Goal: Task Accomplishment & Management: Complete application form

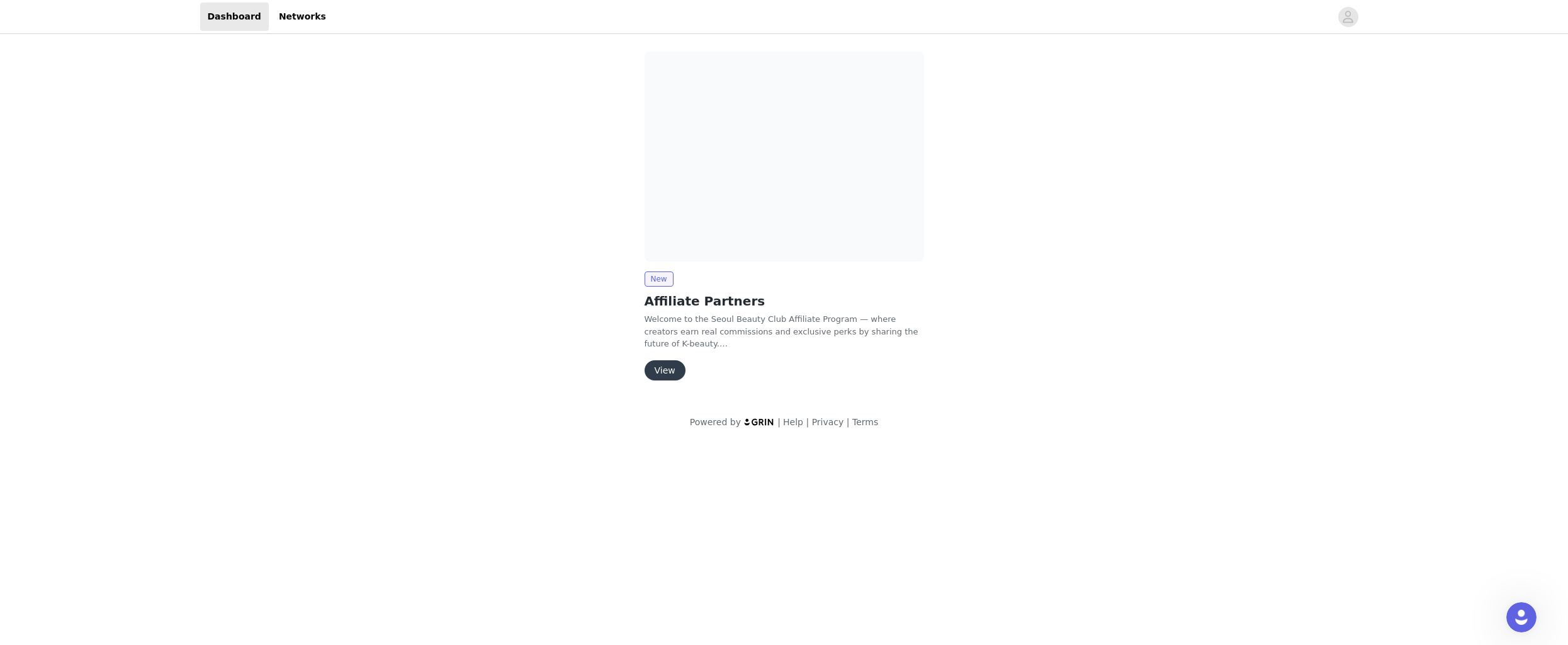
click at [666, 369] on button "View" at bounding box center [665, 370] width 41 height 21
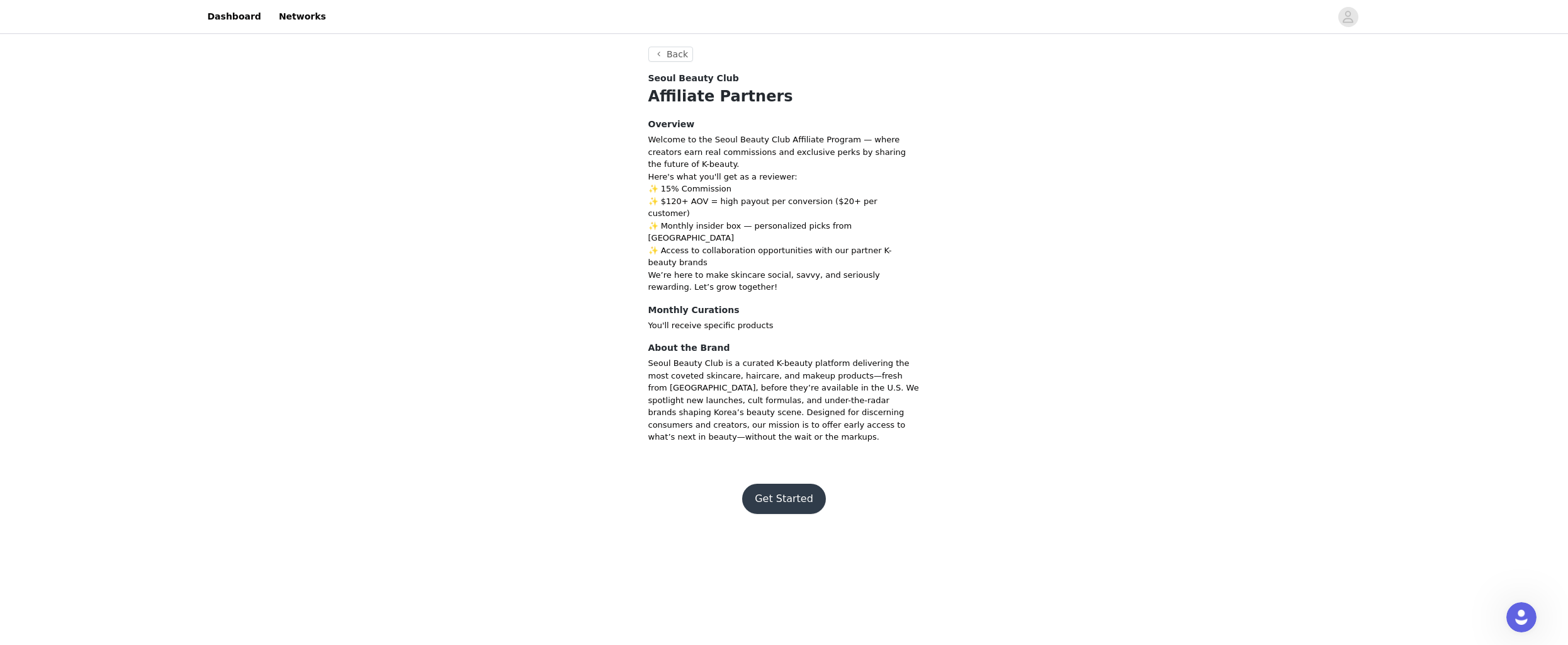
click at [792, 483] on button "Get Started" at bounding box center [784, 498] width 84 height 30
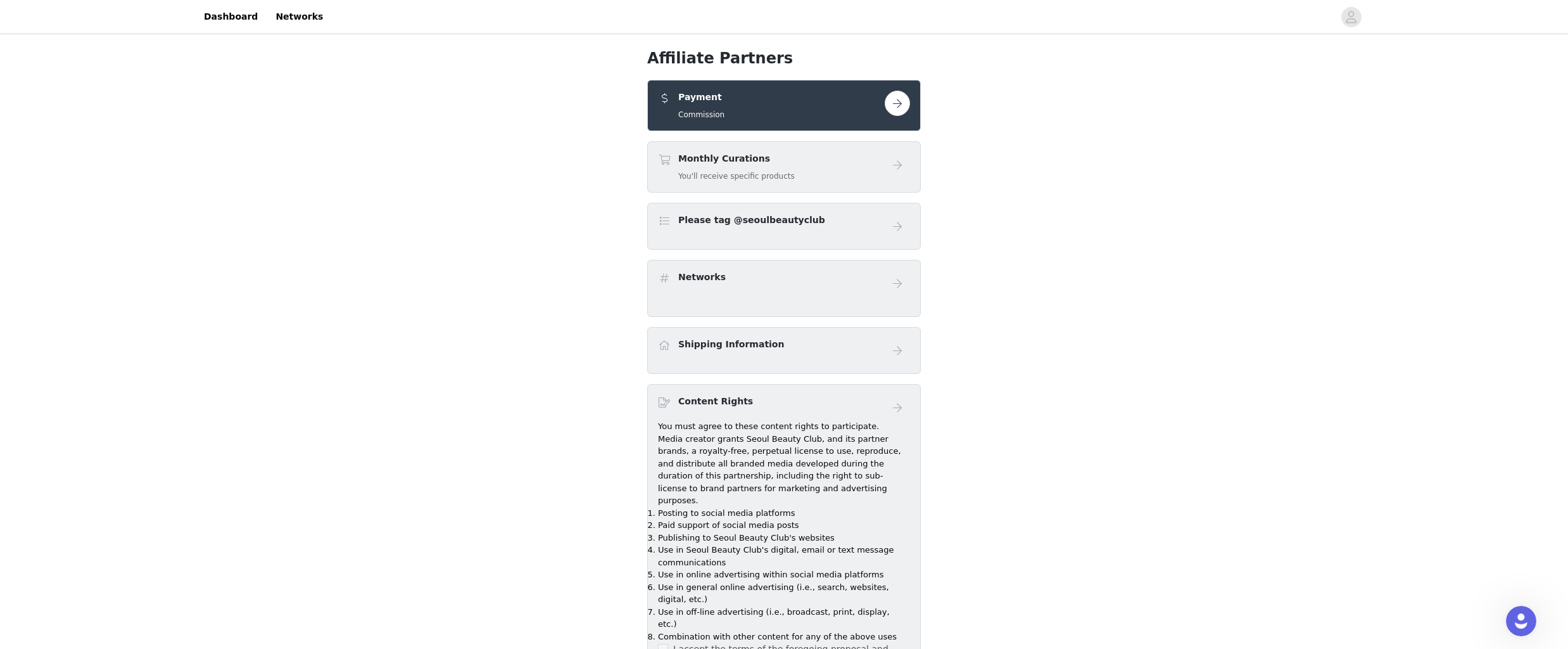
click at [888, 109] on button "button" at bounding box center [898, 103] width 25 height 25
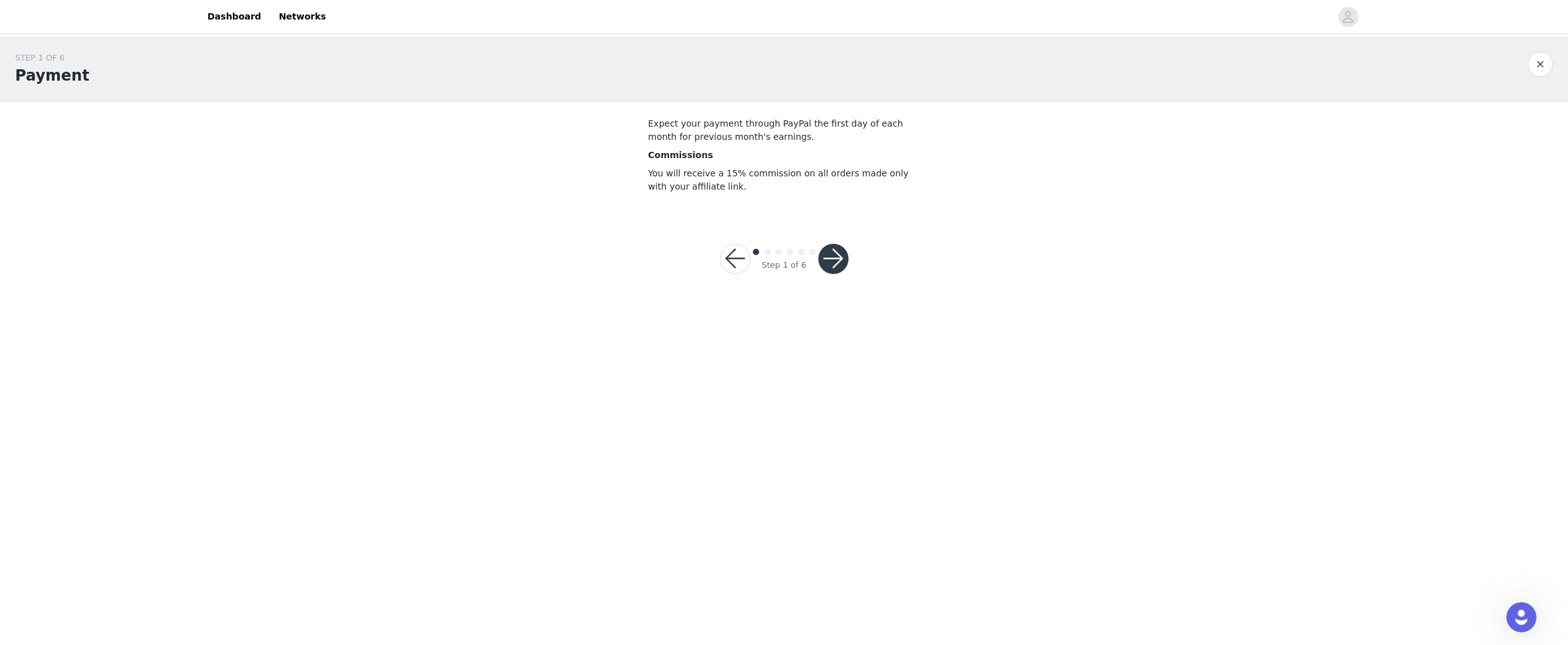
click at [843, 260] on button "button" at bounding box center [833, 259] width 30 height 30
click at [832, 296] on button "button" at bounding box center [833, 310] width 30 height 30
click at [827, 256] on button "button" at bounding box center [833, 259] width 30 height 30
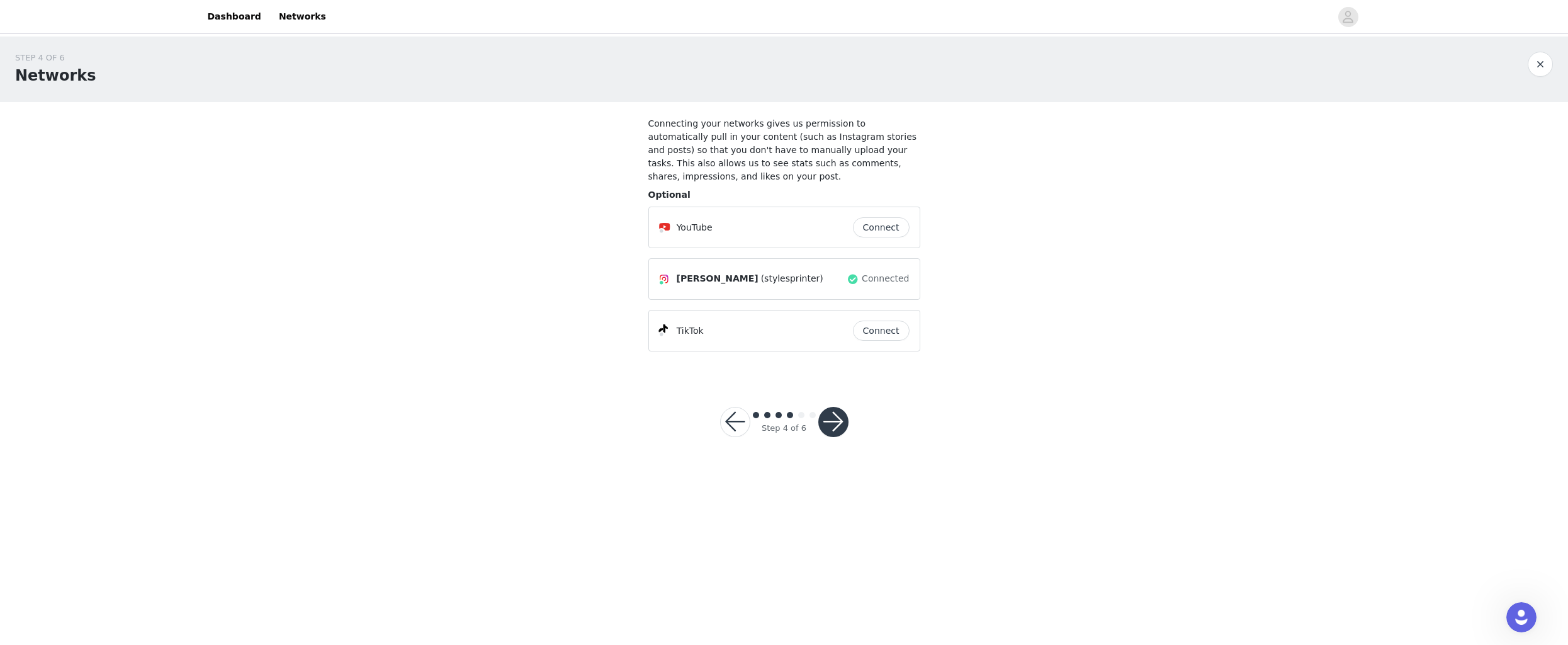
click at [875, 330] on button "Connect" at bounding box center [880, 331] width 56 height 21
click at [843, 419] on button "button" at bounding box center [833, 422] width 30 height 30
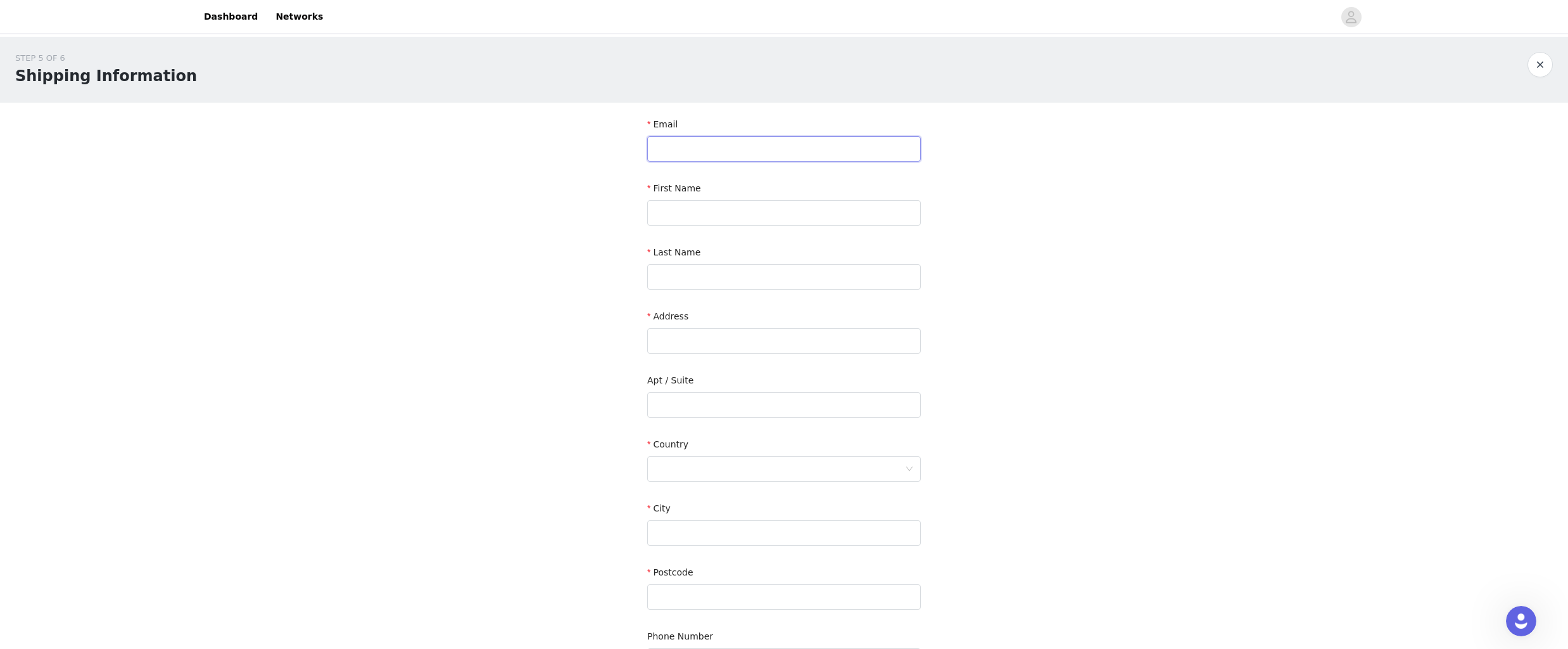
click at [727, 151] on input "text" at bounding box center [784, 149] width 274 height 25
type input "[EMAIL_ADDRESS][DOMAIN_NAME]"
type input "Katya"
type input "Bychkova"
type input "350 THE VILLAGE"
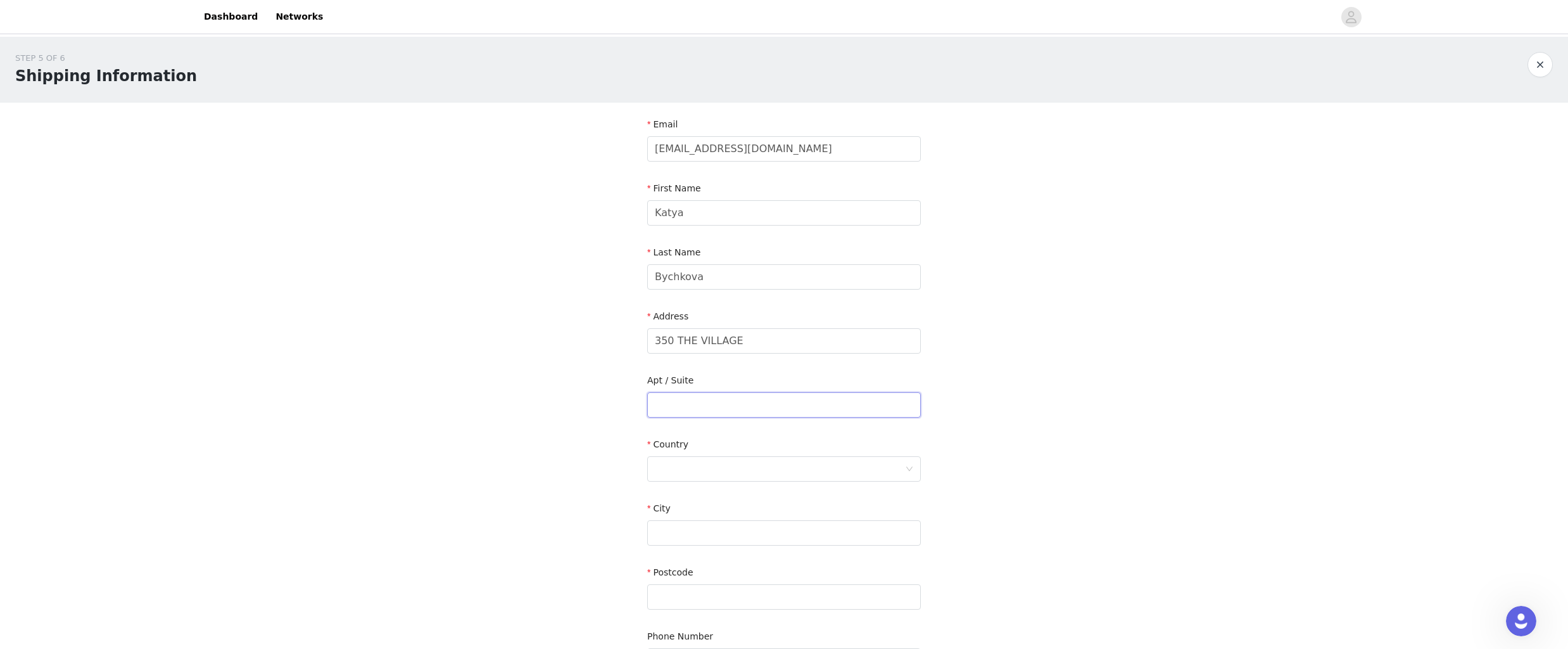
type input "APT 317"
type input "[GEOGRAPHIC_DATA]"
type input "90277"
type input "3475251082"
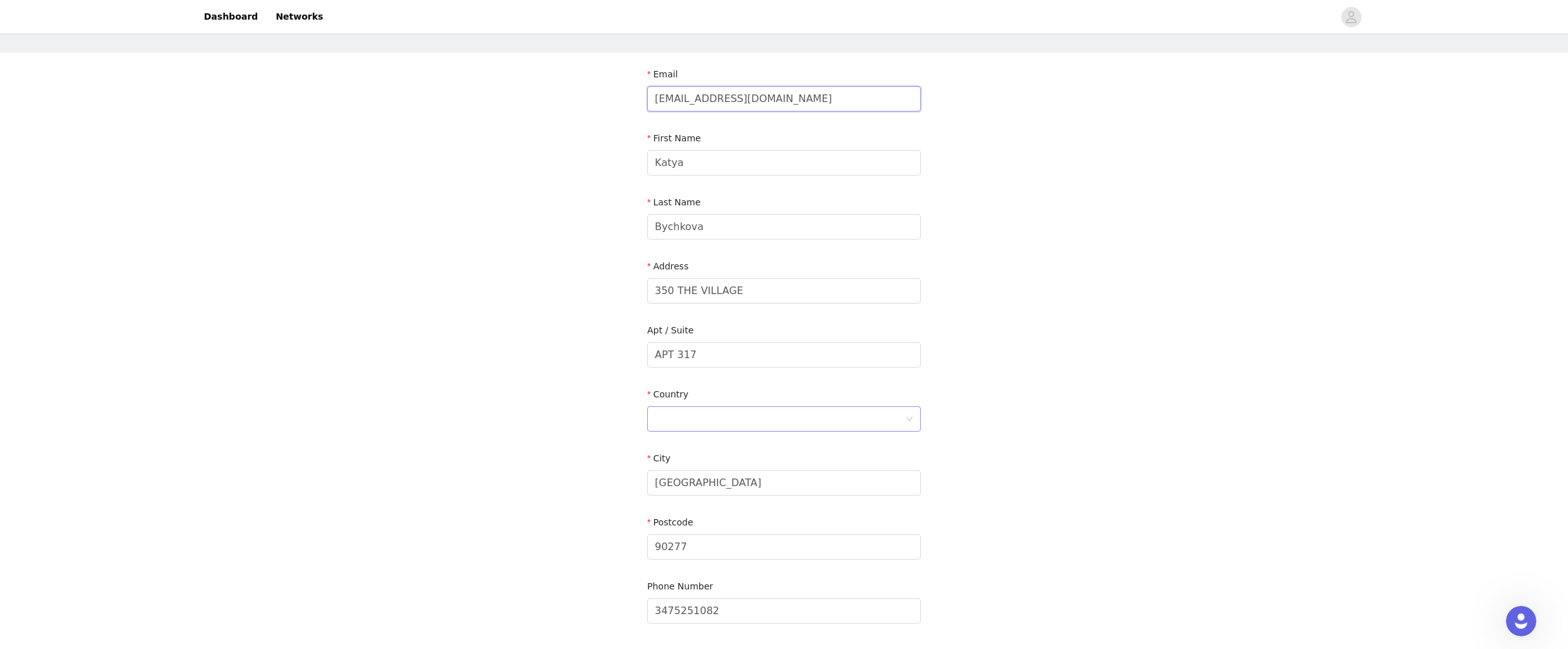
scroll to position [151, 0]
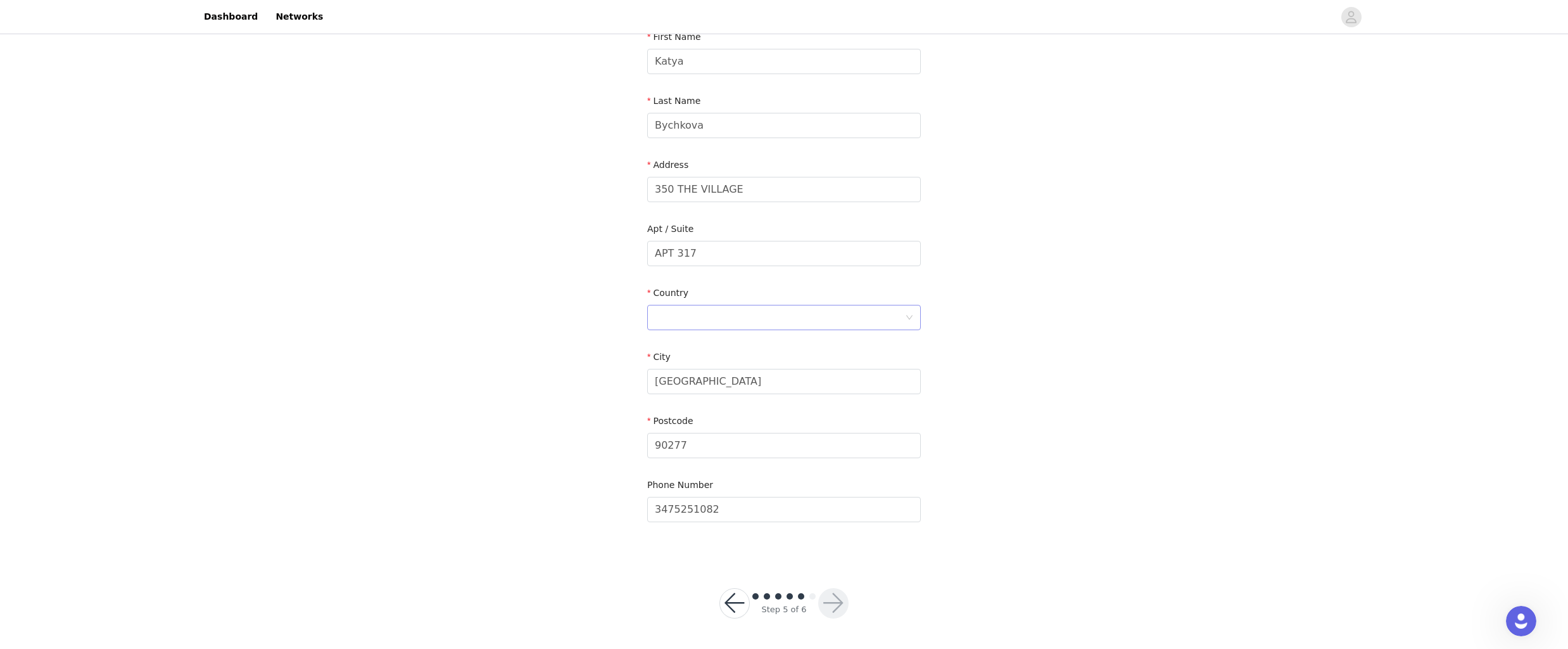
click at [715, 311] on div at bounding box center [780, 317] width 250 height 24
click at [727, 340] on li "[GEOGRAPHIC_DATA]" at bounding box center [784, 345] width 274 height 21
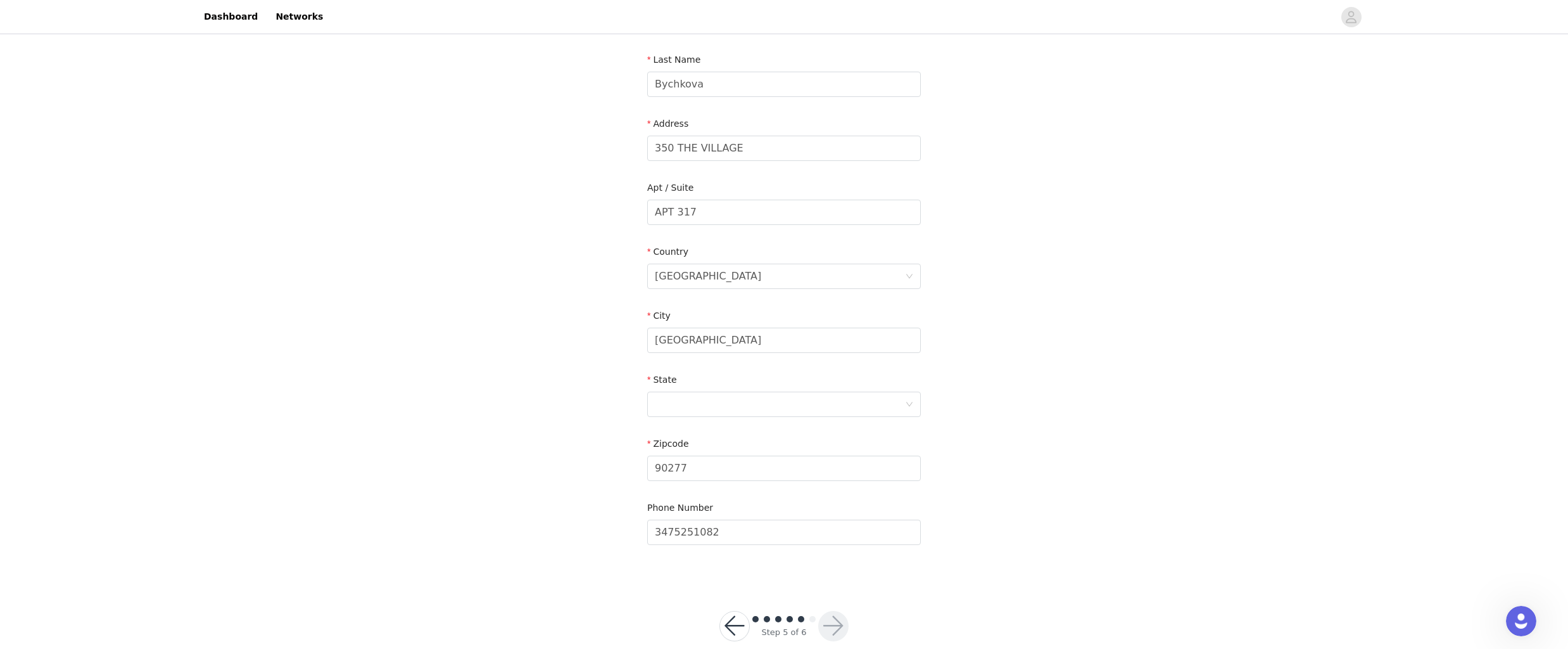
scroll to position [216, 0]
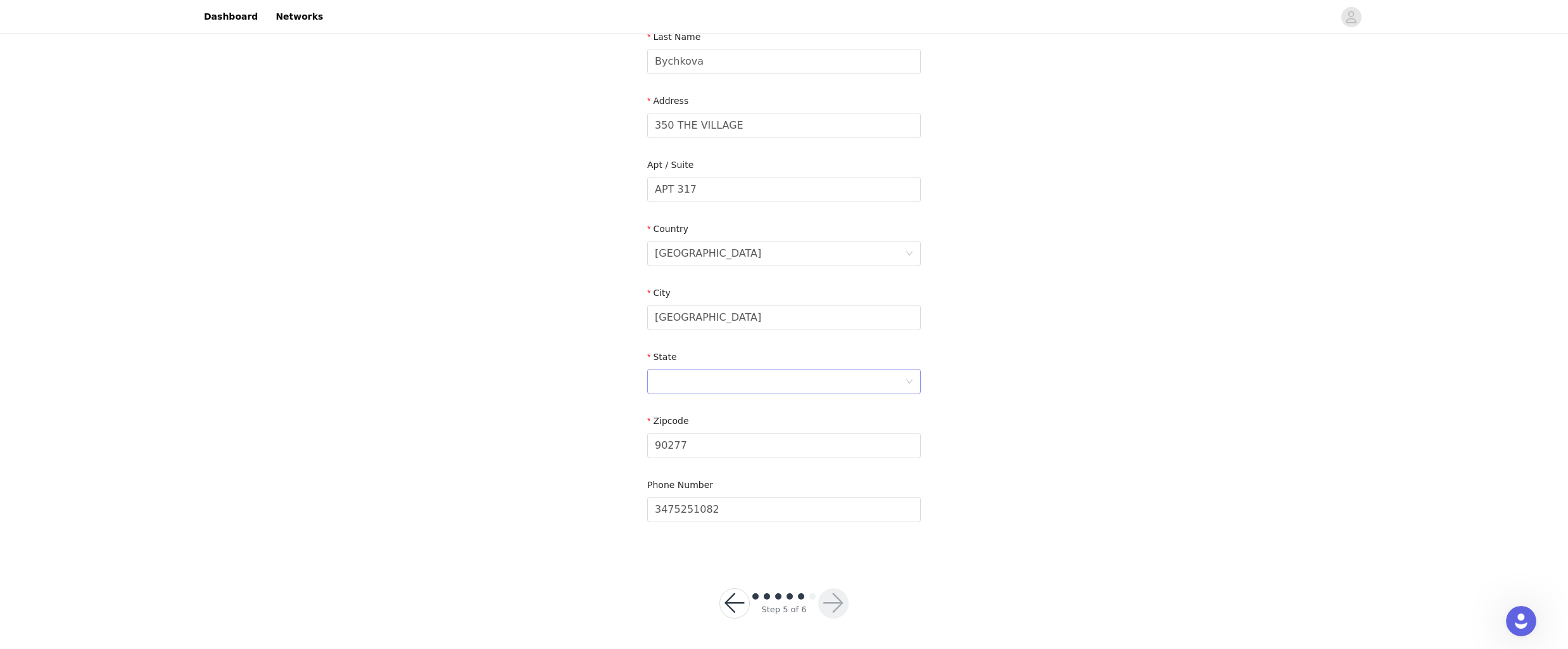
click at [729, 379] on div at bounding box center [780, 381] width 250 height 24
click at [696, 439] on li "[US_STATE]" at bounding box center [784, 443] width 274 height 21
click at [828, 598] on button "button" at bounding box center [834, 603] width 31 height 31
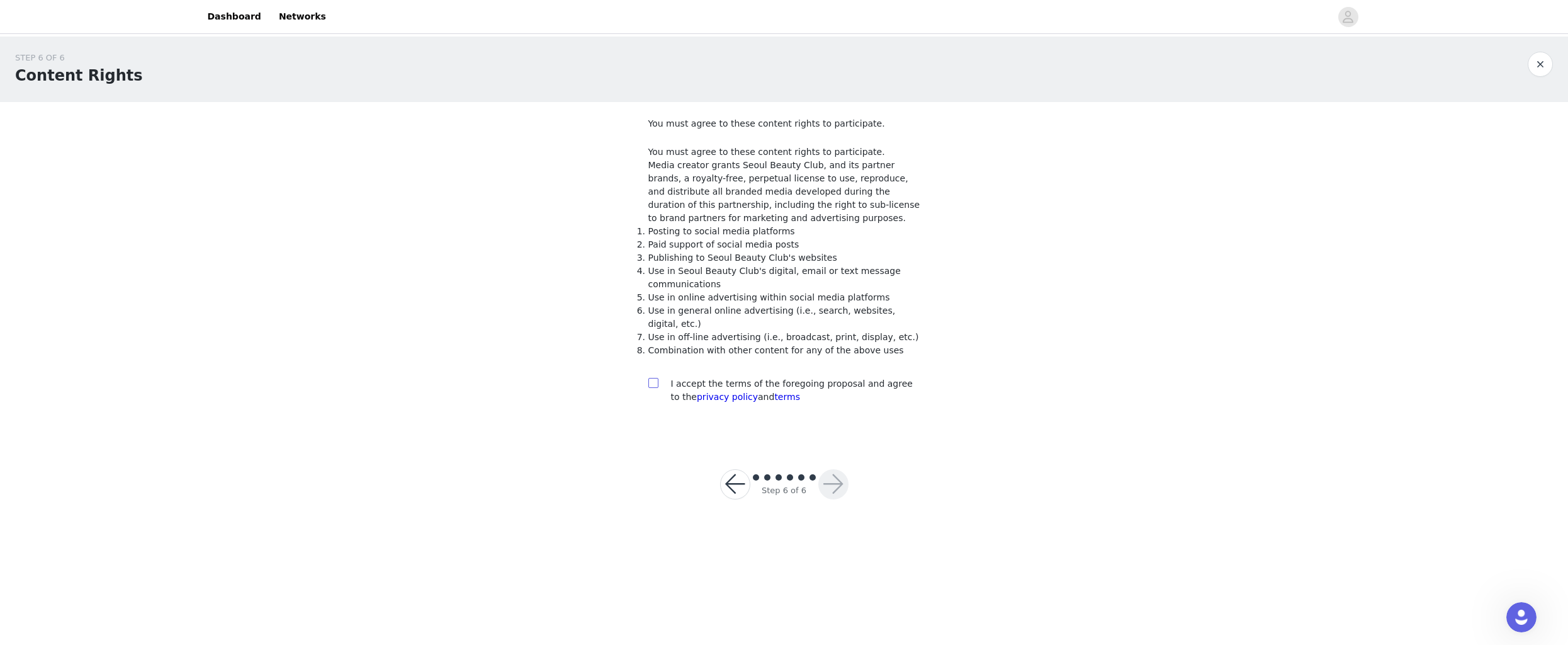
click at [654, 383] on input "checkbox" at bounding box center [653, 382] width 9 height 9
checkbox input "true"
click at [838, 490] on button "button" at bounding box center [833, 484] width 30 height 30
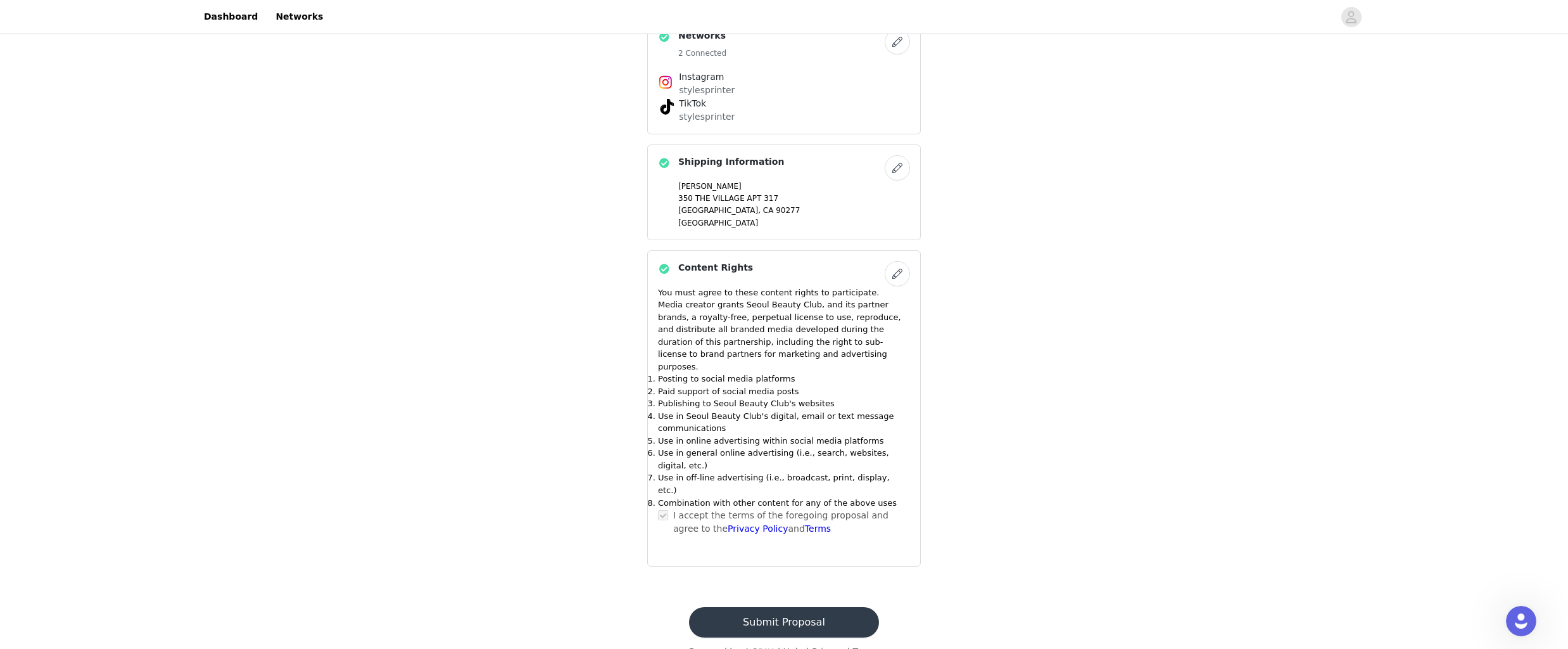
scroll to position [301, 0]
click at [815, 607] on button "Submit Proposal" at bounding box center [784, 622] width 190 height 31
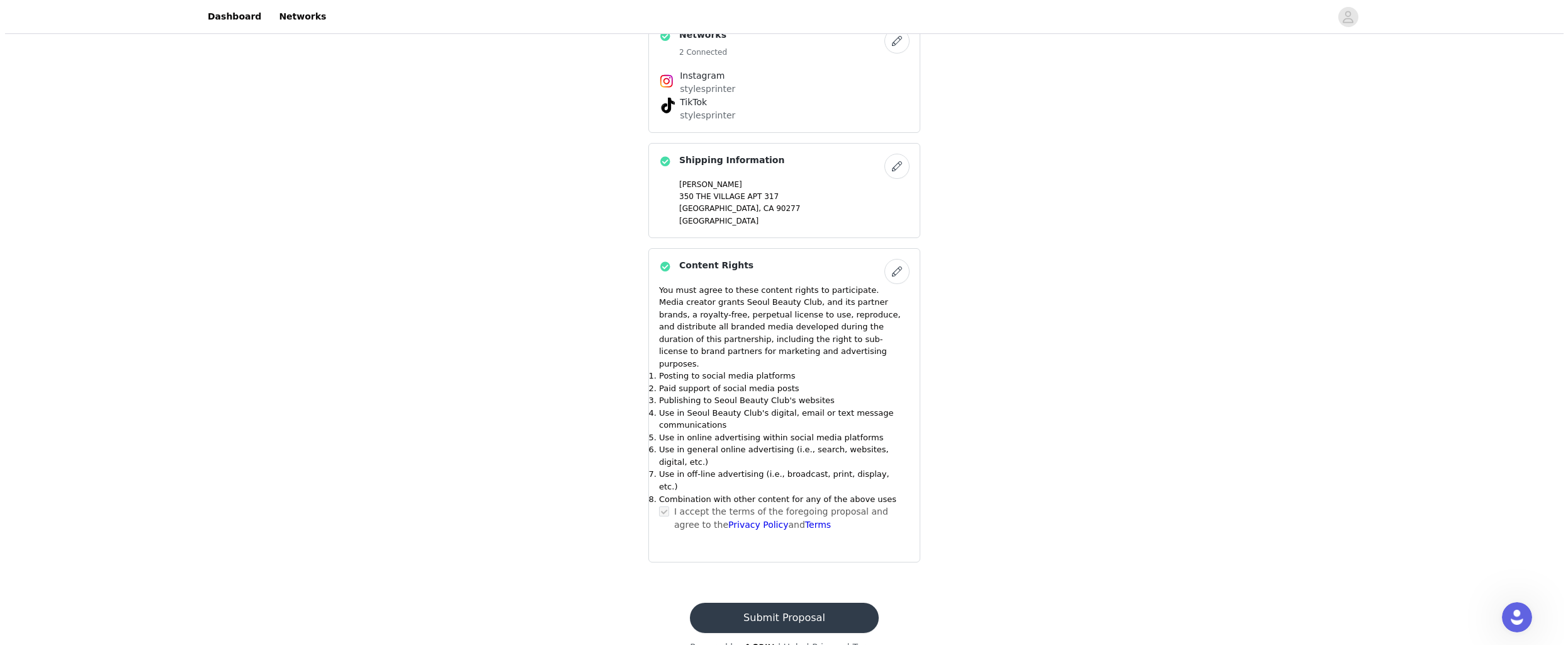
scroll to position [0, 0]
